Goal: Task Accomplishment & Management: Manage account settings

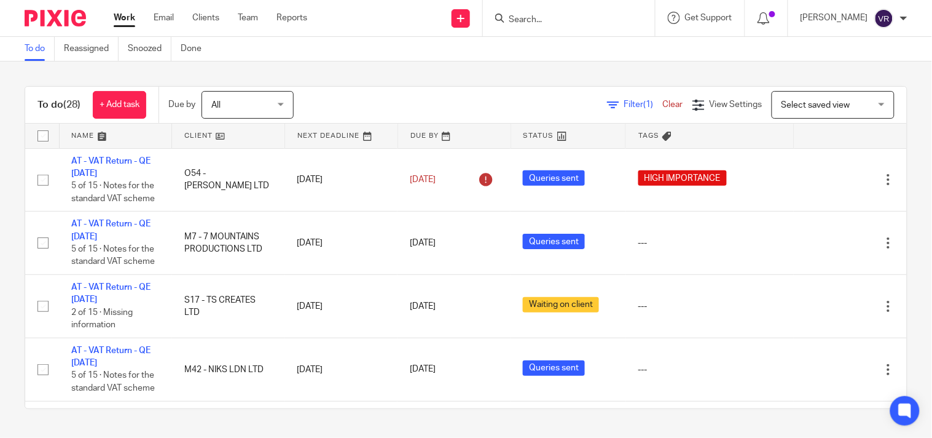
click at [386, 76] on div "To do (28) + Add task Due by All All Today Tomorrow This week Next week This mo…" at bounding box center [466, 247] width 932 height 372
click at [897, 275] on div "To do (28) + Add task Due by All All Today Tomorrow This week Next week This mo…" at bounding box center [466, 247] width 932 height 372
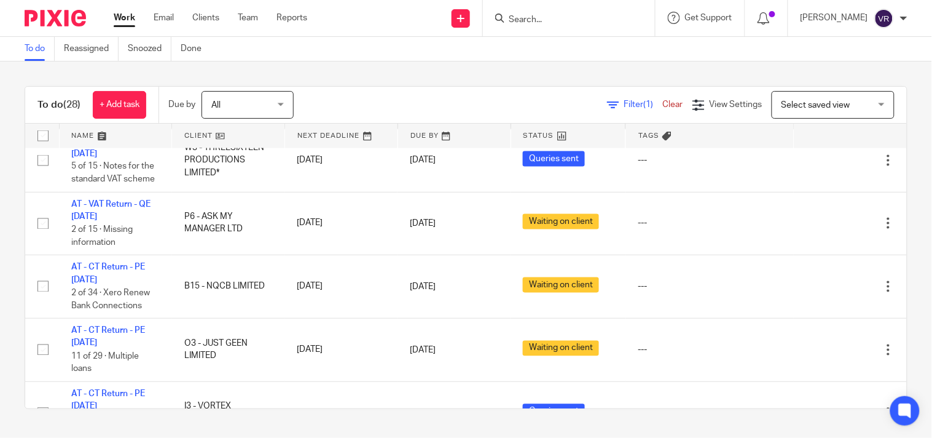
scroll to position [546, 0]
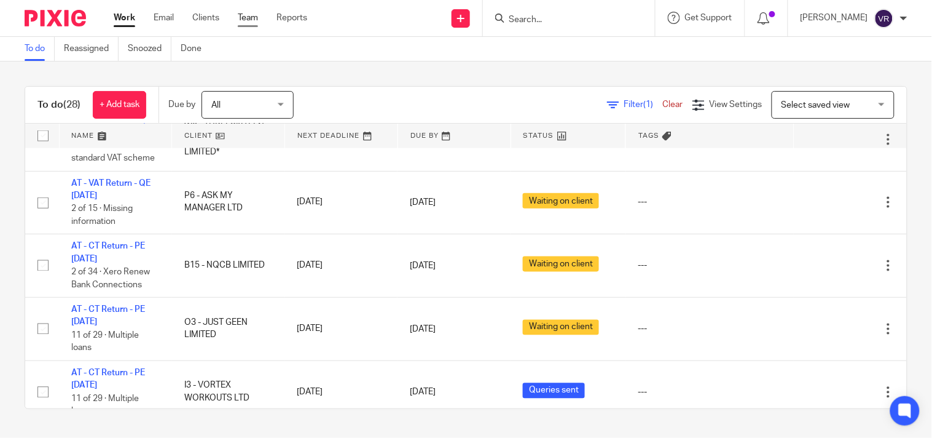
click at [243, 19] on link "Team" at bounding box center [248, 18] width 20 height 12
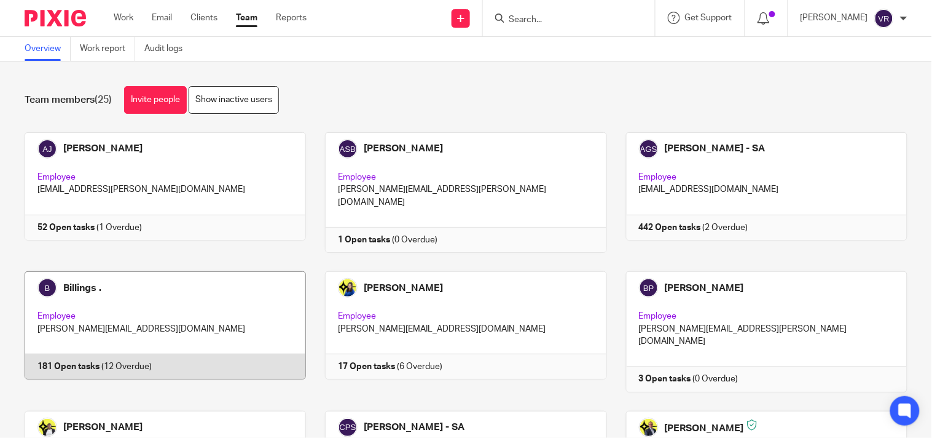
scroll to position [68, 0]
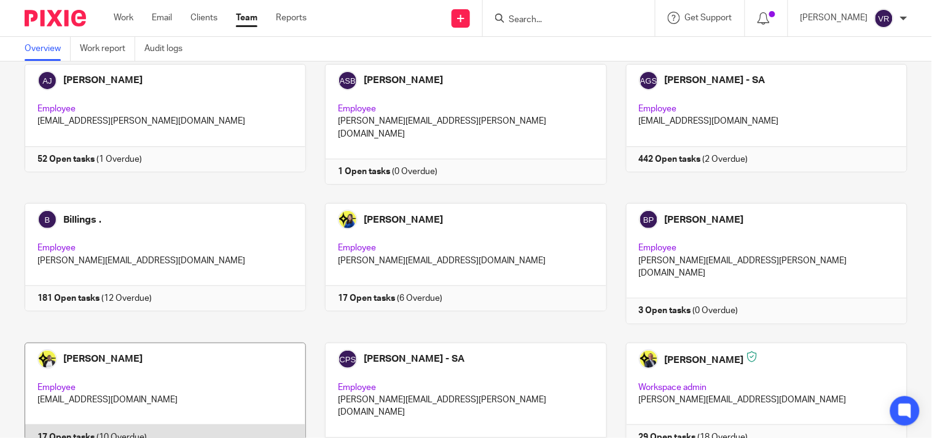
click at [175, 359] on link at bounding box center [156, 402] width 301 height 120
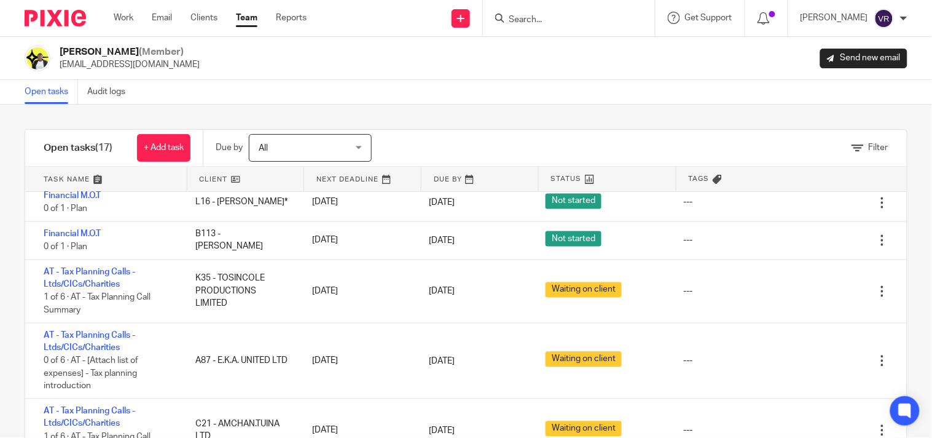
scroll to position [546, 0]
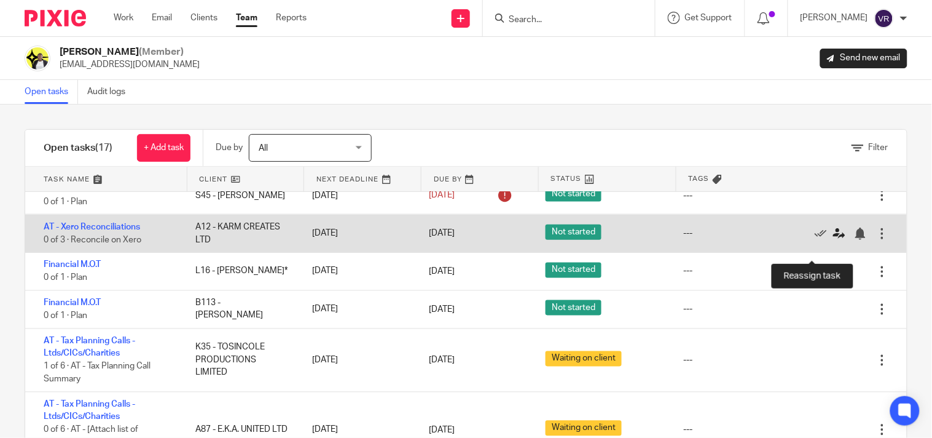
click at [833, 240] on icon at bounding box center [839, 233] width 12 height 12
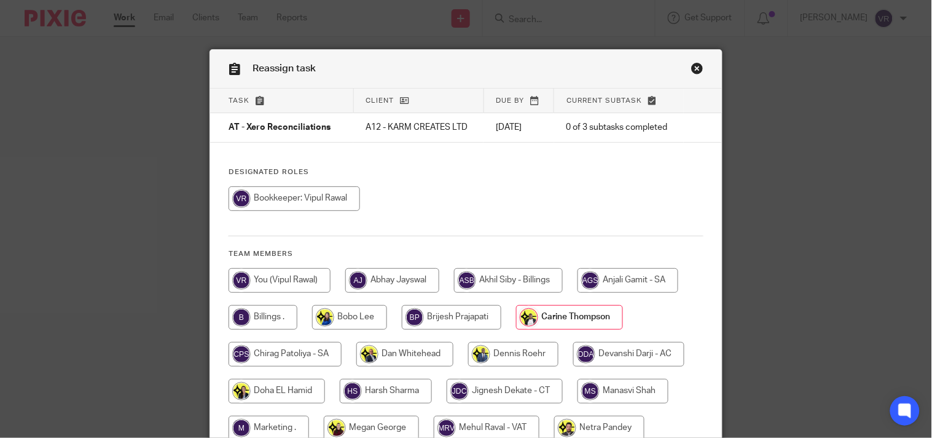
click at [270, 211] on input "radio" at bounding box center [295, 198] width 132 height 25
radio input "true"
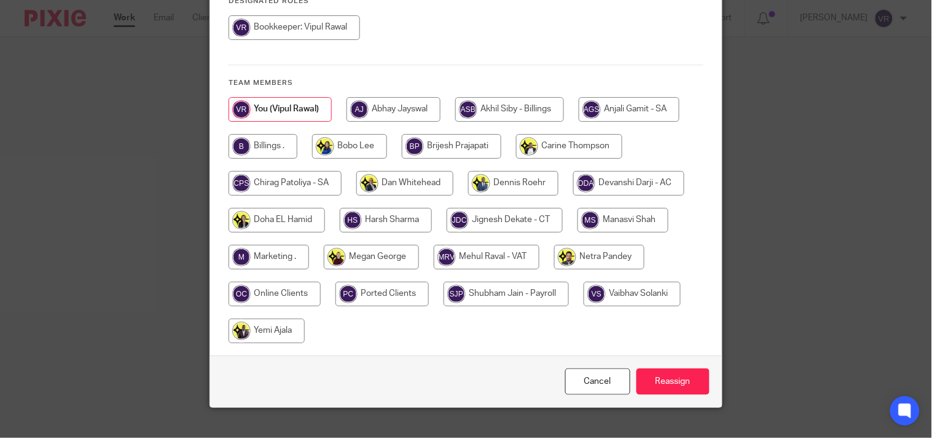
scroll to position [191, 0]
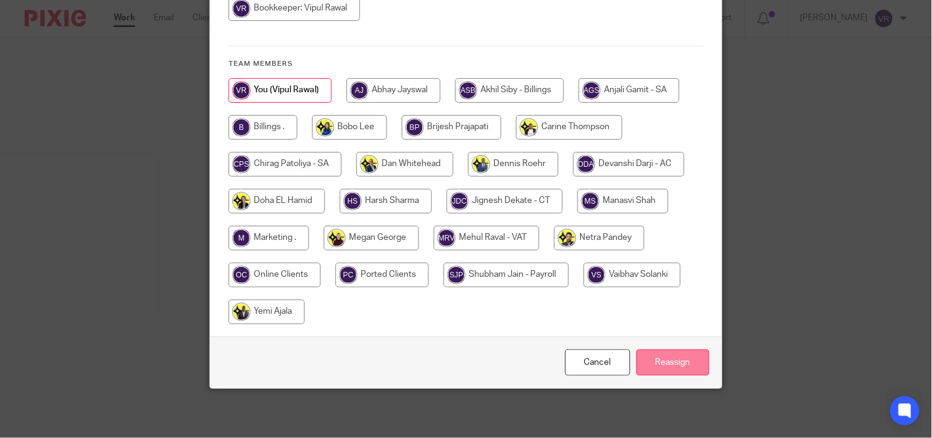
click at [664, 360] on input "Reassign" at bounding box center [673, 362] width 73 height 26
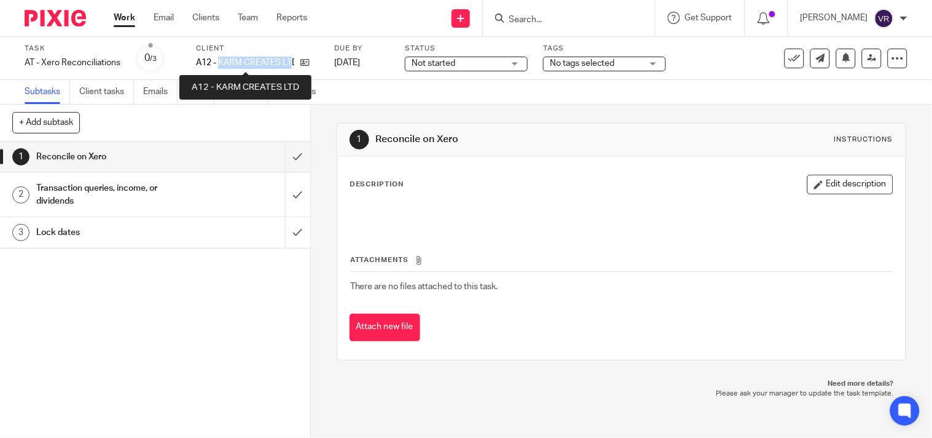
drag, startPoint x: 219, startPoint y: 63, endPoint x: 291, endPoint y: 61, distance: 71.3
click at [291, 61] on p "A12 - KARM CREATES LTD" at bounding box center [245, 63] width 98 height 12
copy p "KARM CREATES LT"
click at [524, 64] on div "Not started Not started" at bounding box center [466, 64] width 123 height 15
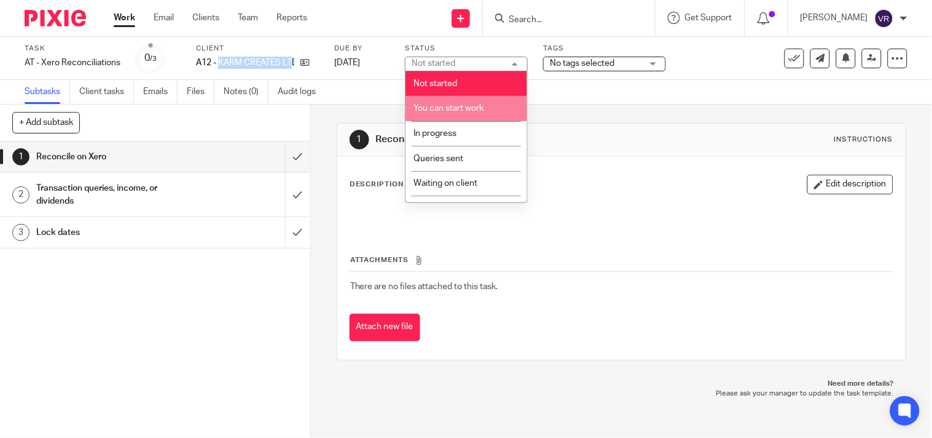
click at [477, 108] on span "You can start work" at bounding box center [449, 108] width 70 height 9
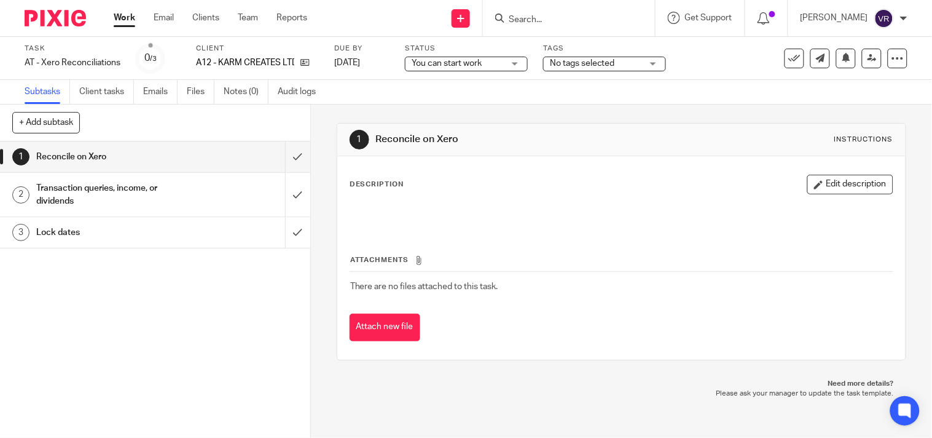
click at [498, 90] on div "Subtasks Client tasks Emails Files Notes (0) Audit logs" at bounding box center [466, 92] width 932 height 25
click at [509, 63] on div "You can start work You can start work" at bounding box center [466, 64] width 123 height 15
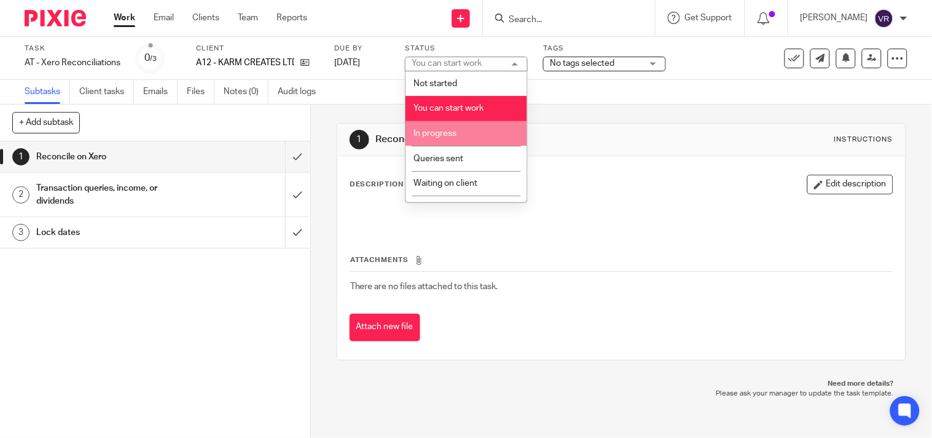
click at [449, 133] on span "In progress" at bounding box center [435, 133] width 43 height 9
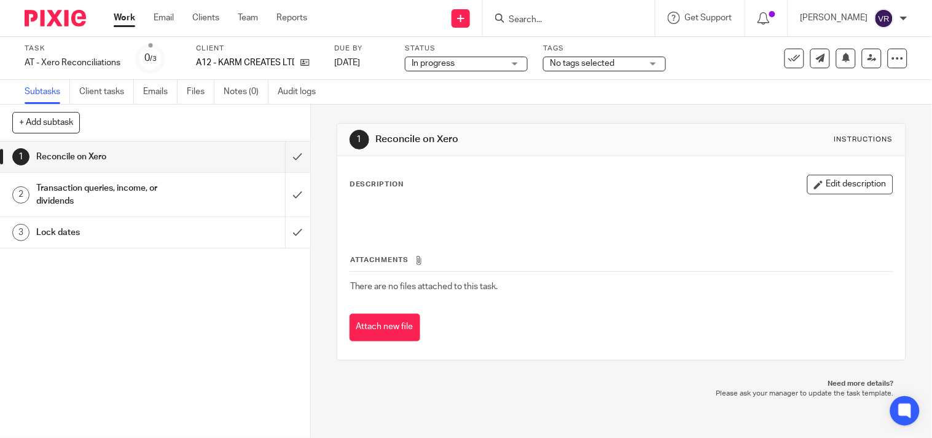
click at [438, 96] on div "Subtasks Client tasks Emails Files Notes (0) Audit logs" at bounding box center [466, 92] width 932 height 25
click at [278, 167] on input "submit" at bounding box center [155, 156] width 310 height 31
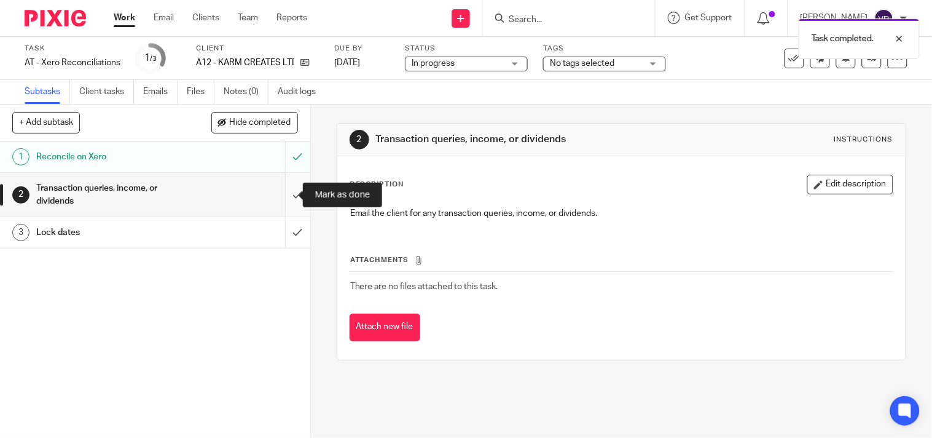
click at [282, 200] on input "submit" at bounding box center [155, 195] width 310 height 44
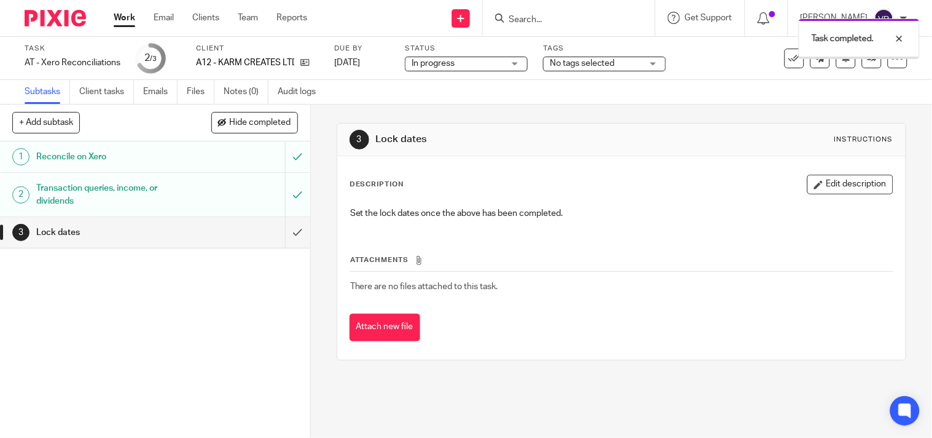
click at [284, 230] on input "submit" at bounding box center [155, 232] width 310 height 31
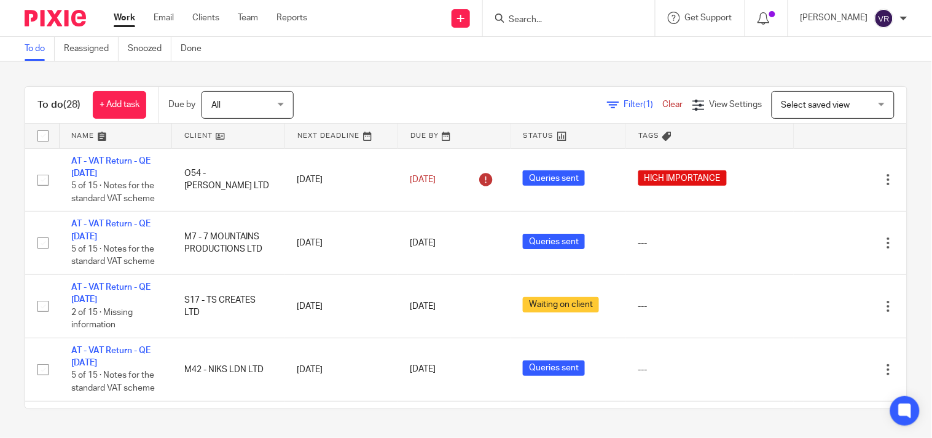
click at [444, 82] on div "To do (28) + Add task Due by All All Today Tomorrow This week Next week This mo…" at bounding box center [466, 247] width 932 height 372
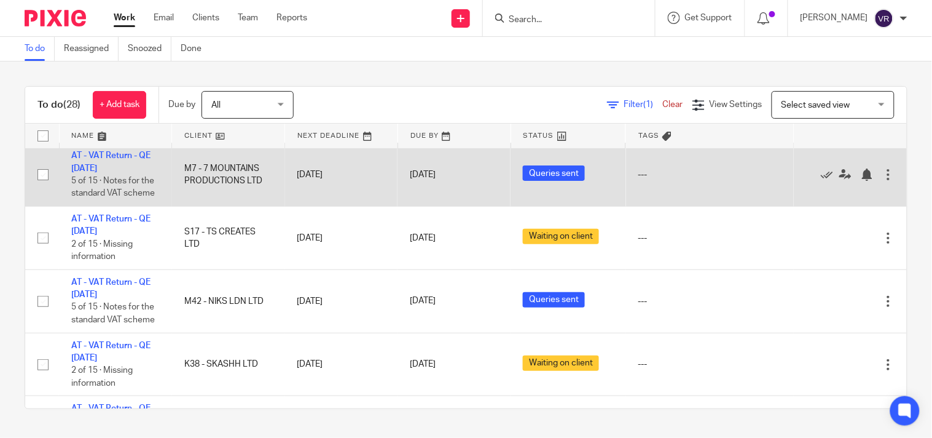
scroll to position [136, 0]
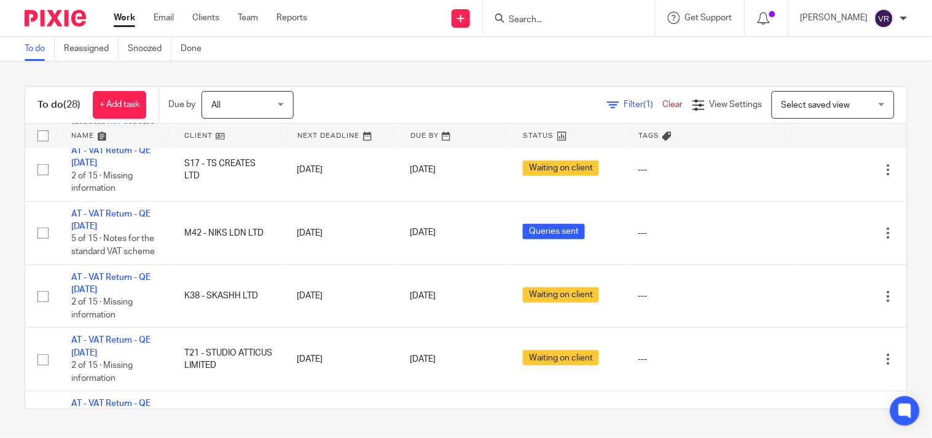
click at [650, 74] on div "To do (28) + Add task Due by All All Today Tomorrow This week Next week This mo…" at bounding box center [466, 247] width 932 height 372
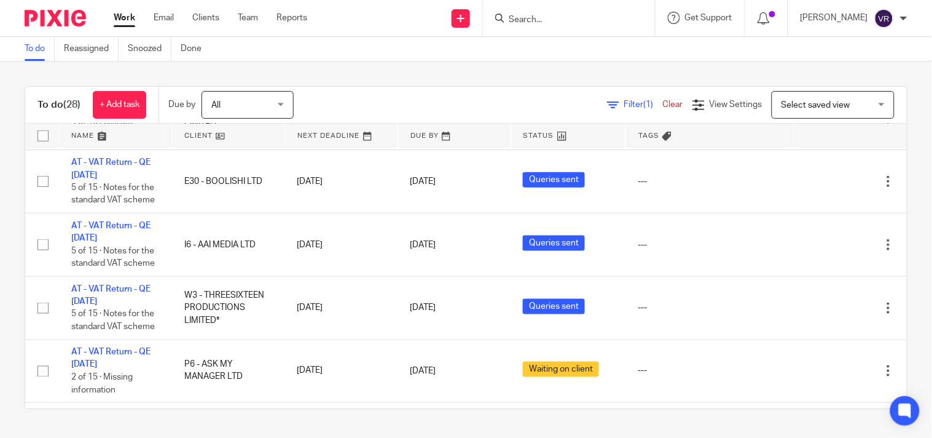
scroll to position [409, 0]
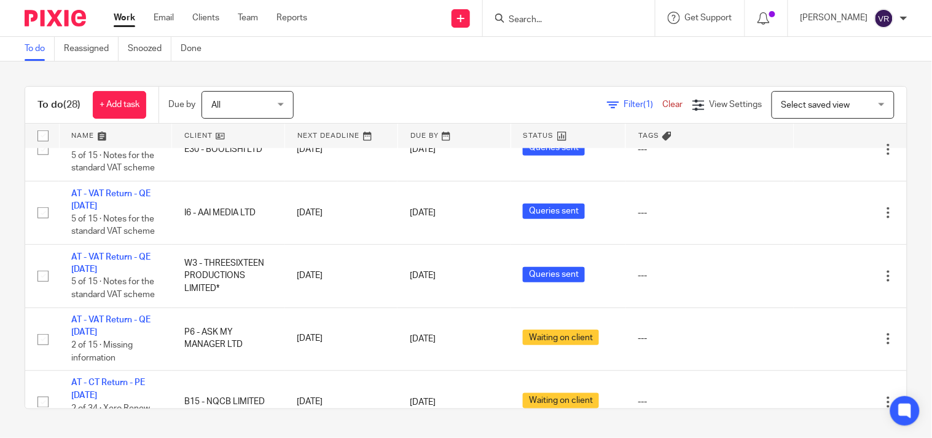
click at [459, 82] on div "To do (28) + Add task Due by All All Today Tomorrow This week Next week This mo…" at bounding box center [466, 247] width 932 height 372
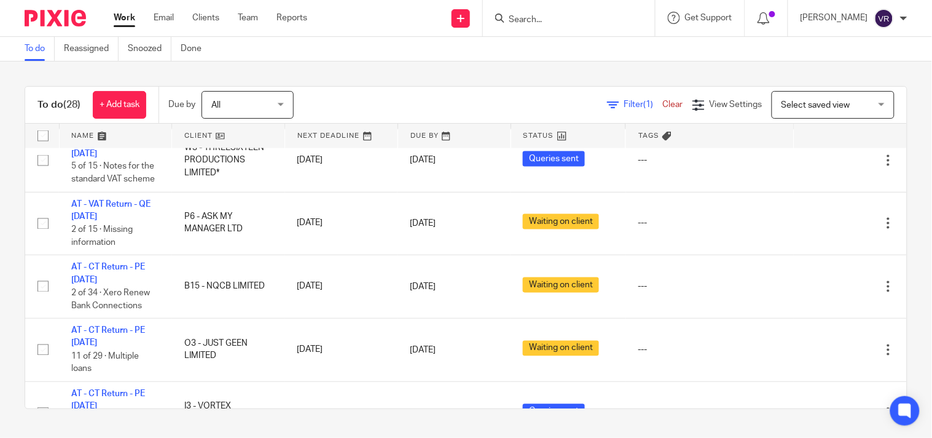
scroll to position [546, 0]
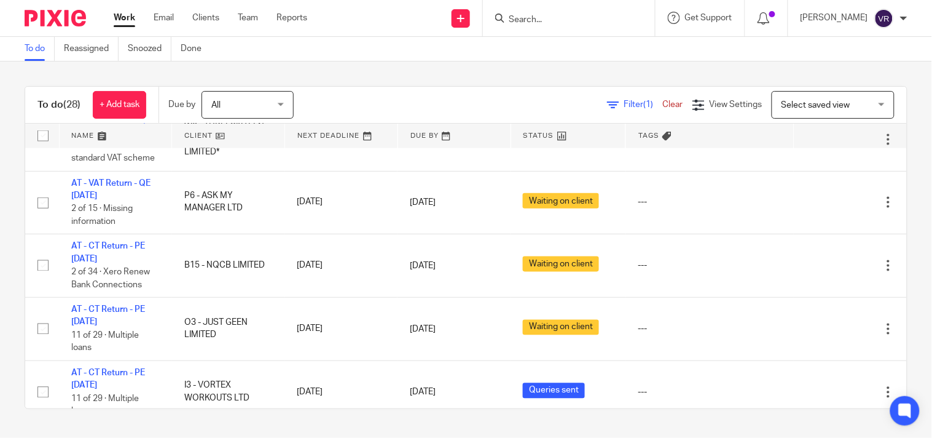
click at [904, 181] on div "To do (28) + Add task Due by All All Today Tomorrow This week Next week This mo…" at bounding box center [466, 247] width 932 height 372
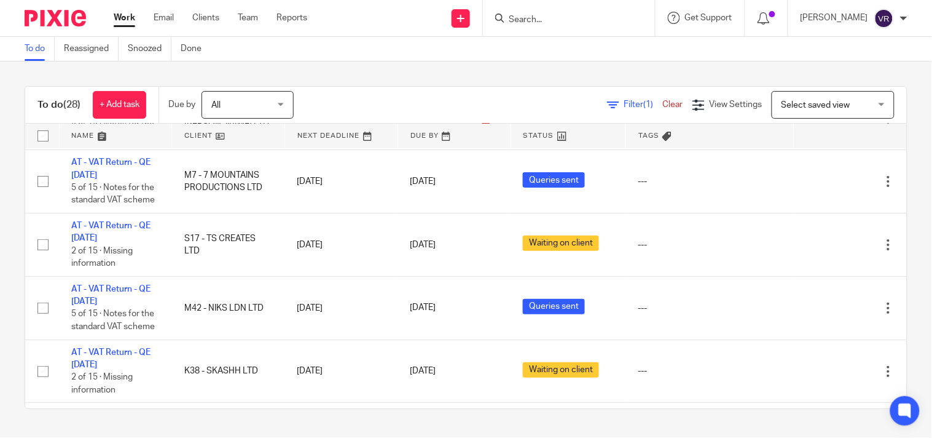
scroll to position [0, 0]
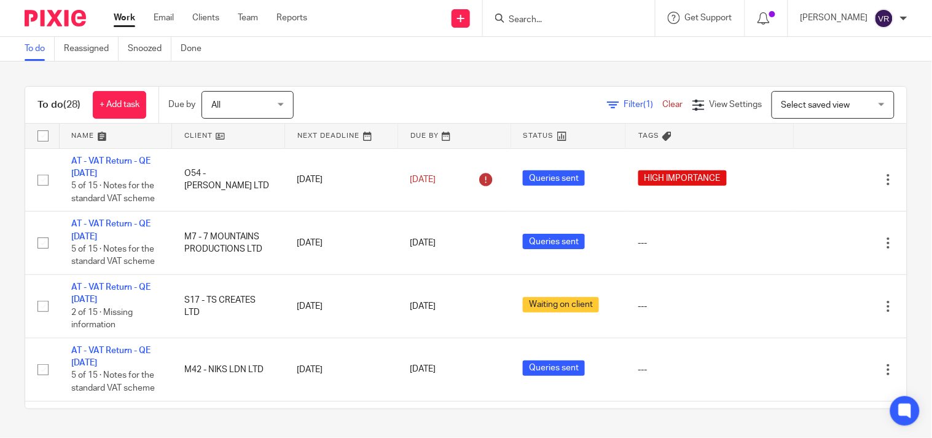
click at [723, 69] on div "To do (28) + Add task Due by All All Today Tomorrow This week Next week This mo…" at bounding box center [466, 247] width 932 height 372
click at [573, 20] on input "Search" at bounding box center [563, 20] width 111 height 11
paste input "EVIE CLARK"
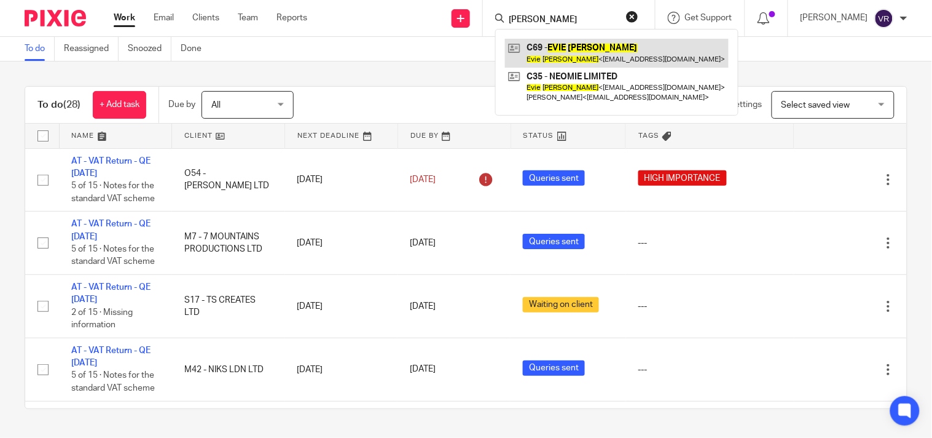
type input "EVIE CLARK"
click at [610, 54] on link at bounding box center [617, 53] width 224 height 28
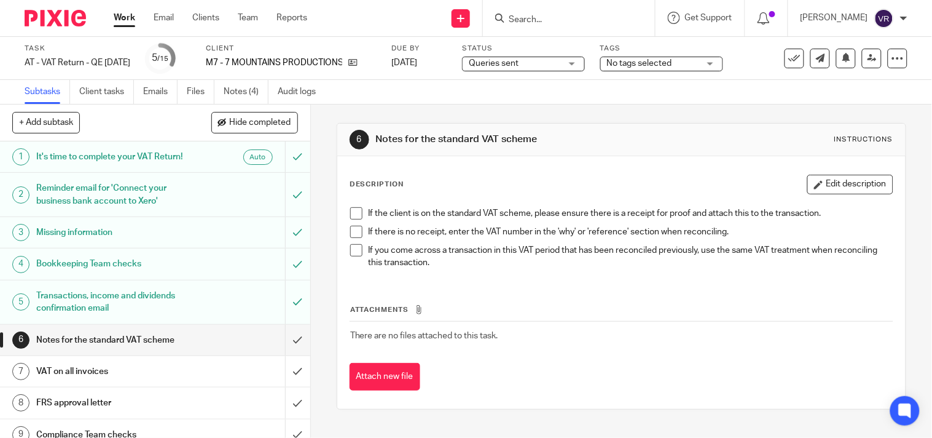
click at [567, 7] on div at bounding box center [569, 18] width 172 height 36
click at [569, 18] on input "Search" at bounding box center [563, 20] width 111 height 11
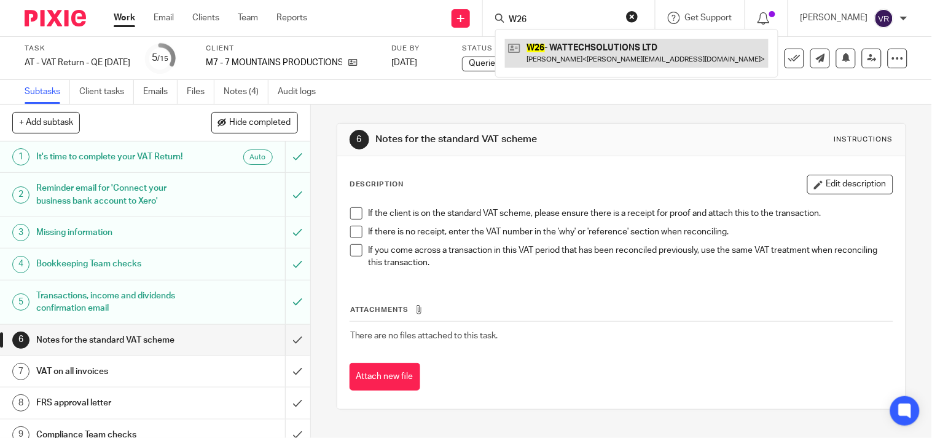
type input "W26"
click at [581, 44] on link at bounding box center [637, 53] width 264 height 28
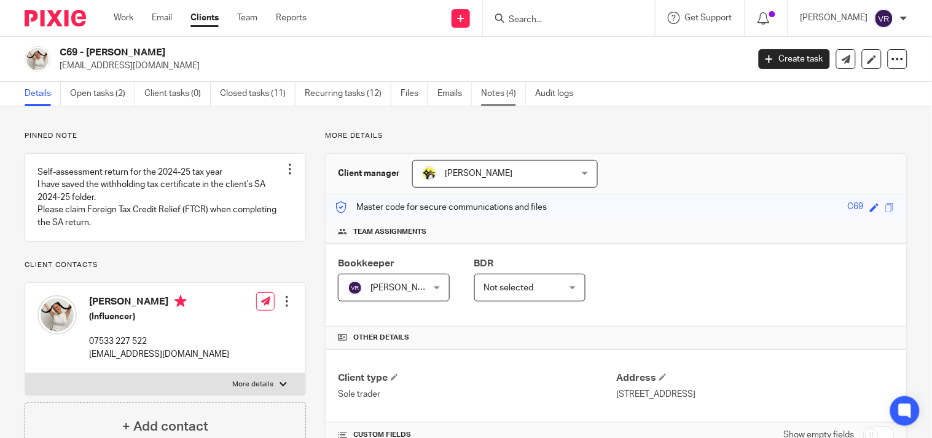
click at [502, 98] on link "Notes (4)" at bounding box center [503, 94] width 45 height 24
